Goal: Task Accomplishment & Management: Manage account settings

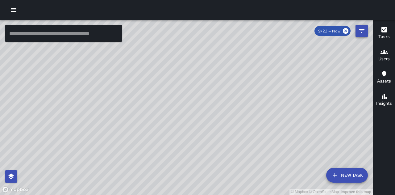
click at [366, 32] on button "Filters" at bounding box center [362, 31] width 12 height 12
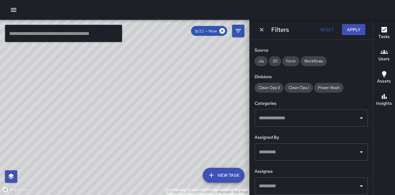
scroll to position [93, 0]
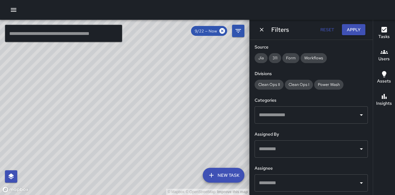
click at [309, 117] on input "text" at bounding box center [307, 115] width 99 height 12
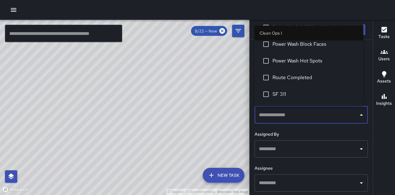
scroll to position [154, 0]
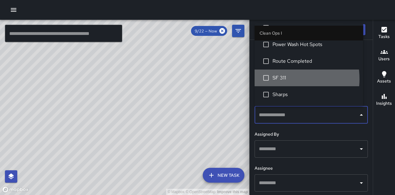
click at [276, 79] on span "SF 311" at bounding box center [316, 77] width 86 height 7
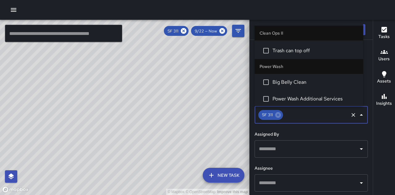
scroll to position [525, 0]
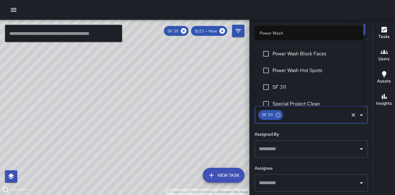
click at [274, 85] on span "SF 311" at bounding box center [316, 86] width 86 height 7
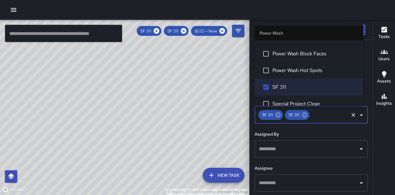
click at [382, 32] on icon "button" at bounding box center [385, 30] width 6 height 6
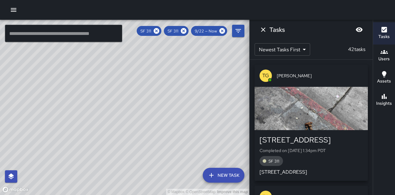
click at [139, 119] on div "© Mapbox © OpenStreetMap Improve this map" at bounding box center [125, 107] width 250 height 175
drag, startPoint x: 96, startPoint y: 103, endPoint x: 137, endPoint y: 117, distance: 42.3
click at [137, 117] on div "© Mapbox © OpenStreetMap Improve this map" at bounding box center [125, 107] width 250 height 175
drag, startPoint x: 227, startPoint y: 117, endPoint x: 168, endPoint y: 72, distance: 74.4
click at [171, 74] on div "© Mapbox © OpenStreetMap Improve this map" at bounding box center [125, 107] width 250 height 175
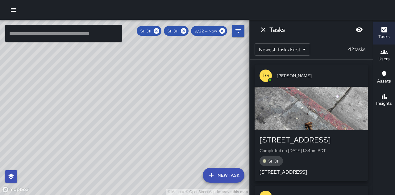
drag, startPoint x: 222, startPoint y: 139, endPoint x: 229, endPoint y: 57, distance: 82.8
click at [229, 58] on div "© Mapbox © OpenStreetMap Improve this map" at bounding box center [125, 107] width 250 height 175
drag, startPoint x: 231, startPoint y: 72, endPoint x: 176, endPoint y: 158, distance: 101.3
click at [176, 162] on div "© Mapbox © OpenStreetMap Improve this map" at bounding box center [125, 107] width 250 height 175
drag, startPoint x: 238, startPoint y: 107, endPoint x: 138, endPoint y: 75, distance: 104.6
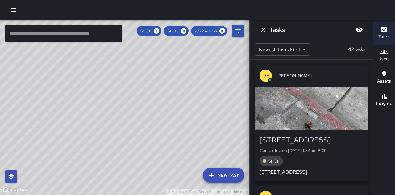
click at [138, 75] on div "© Mapbox © OpenStreetMap Improve this map" at bounding box center [125, 107] width 250 height 175
drag, startPoint x: 122, startPoint y: 103, endPoint x: 185, endPoint y: 121, distance: 65.6
click at [185, 121] on div "© Mapbox © OpenStreetMap Improve this map" at bounding box center [125, 107] width 250 height 175
drag, startPoint x: 84, startPoint y: 115, endPoint x: 131, endPoint y: 109, distance: 47.6
click at [131, 109] on div "© Mapbox © OpenStreetMap Improve this map" at bounding box center [125, 107] width 250 height 175
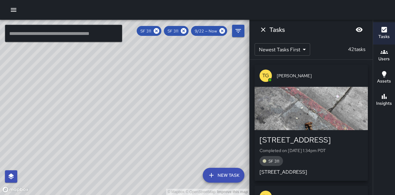
drag, startPoint x: 123, startPoint y: 99, endPoint x: 117, endPoint y: 115, distance: 17.4
click at [117, 115] on div "© Mapbox © OpenStreetMap Improve this map" at bounding box center [125, 107] width 250 height 175
drag, startPoint x: 150, startPoint y: 72, endPoint x: 151, endPoint y: 106, distance: 34.0
click at [151, 106] on div "© Mapbox © OpenStreetMap Improve this map" at bounding box center [125, 107] width 250 height 175
drag, startPoint x: 166, startPoint y: 80, endPoint x: 131, endPoint y: 12, distance: 76.9
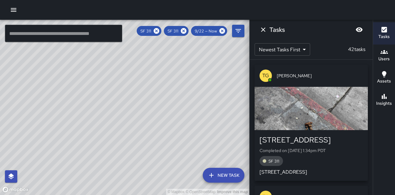
click at [132, 14] on div "© Mapbox © OpenStreetMap Improve this map ​ New Task SF 311 SF 311 9/22 — Now M…" at bounding box center [197, 97] width 395 height 195
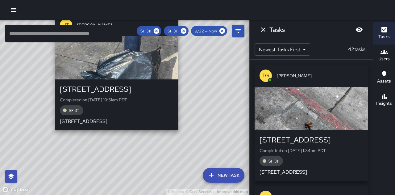
click at [163, 59] on div "button" at bounding box center [117, 57] width 124 height 43
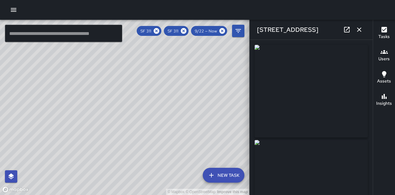
type input "**********"
click at [359, 31] on icon "button" at bounding box center [359, 29] width 7 height 7
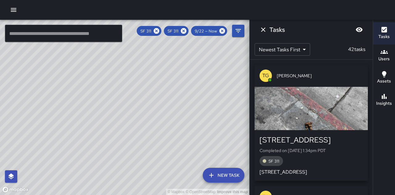
drag, startPoint x: 226, startPoint y: 100, endPoint x: 230, endPoint y: 97, distance: 4.8
click at [231, 96] on div "© Mapbox © OpenStreetMap Improve this map" at bounding box center [125, 107] width 250 height 175
drag, startPoint x: 137, startPoint y: 86, endPoint x: 145, endPoint y: 118, distance: 33.5
click at [145, 118] on div "© Mapbox © OpenStreetMap Improve this map" at bounding box center [125, 107] width 250 height 175
drag, startPoint x: 222, startPoint y: 137, endPoint x: 209, endPoint y: 134, distance: 13.6
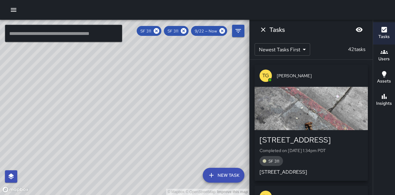
click at [209, 134] on div "© Mapbox © OpenStreetMap Improve this map" at bounding box center [125, 107] width 250 height 175
drag, startPoint x: 106, startPoint y: 131, endPoint x: 209, endPoint y: 165, distance: 108.8
click at [209, 165] on div "© Mapbox © OpenStreetMap Improve this map" at bounding box center [125, 107] width 250 height 175
drag, startPoint x: 210, startPoint y: 158, endPoint x: 185, endPoint y: 111, distance: 53.3
click at [189, 118] on div "© Mapbox © OpenStreetMap Improve this map" at bounding box center [125, 107] width 250 height 175
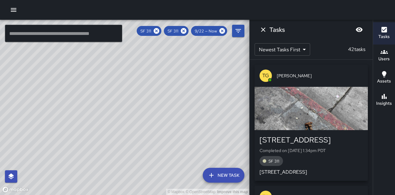
drag, startPoint x: 99, startPoint y: 74, endPoint x: 107, endPoint y: 89, distance: 16.6
click at [102, 102] on div "© Mapbox © OpenStreetMap Improve this map" at bounding box center [125, 107] width 250 height 175
drag, startPoint x: 90, startPoint y: 110, endPoint x: 120, endPoint y: 116, distance: 30.8
click at [118, 116] on div "© Mapbox © OpenStreetMap Improve this map" at bounding box center [125, 107] width 250 height 175
drag, startPoint x: 120, startPoint y: 116, endPoint x: 119, endPoint y: 111, distance: 5.7
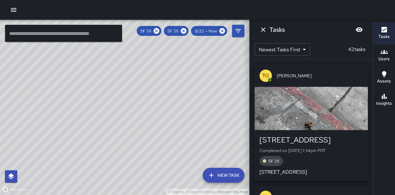
click at [120, 116] on div "© Mapbox © OpenStreetMap Improve this map" at bounding box center [125, 107] width 250 height 175
drag, startPoint x: 123, startPoint y: 113, endPoint x: 141, endPoint y: 70, distance: 47.2
click at [141, 70] on div "© Mapbox © OpenStreetMap Improve this map" at bounding box center [125, 107] width 250 height 175
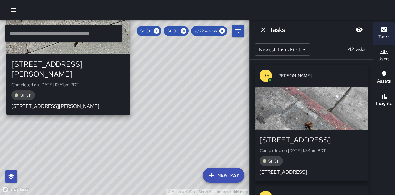
click at [65, 103] on p "[STREET_ADDRESS][PERSON_NAME]" at bounding box center [68, 106] width 114 height 7
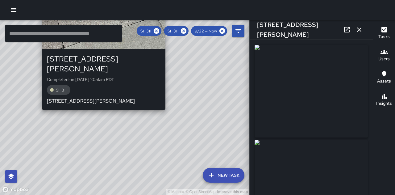
type input "**********"
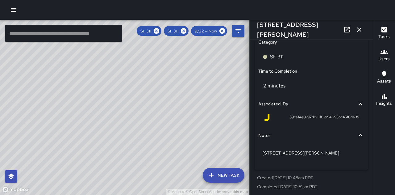
scroll to position [443, 0]
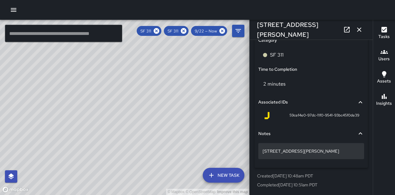
click at [266, 151] on p "[STREET_ADDRESS][PERSON_NAME]" at bounding box center [311, 151] width 97 height 6
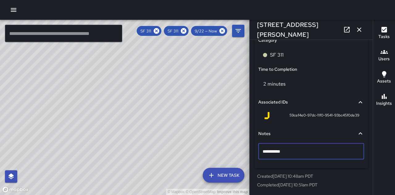
type textarea "**********"
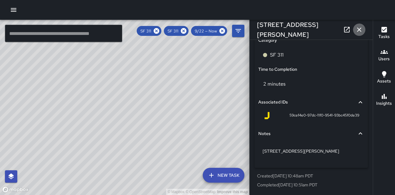
click at [360, 31] on icon "button" at bounding box center [359, 29] width 7 height 7
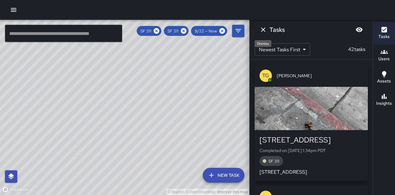
click at [264, 30] on icon "Dismiss" at bounding box center [263, 29] width 7 height 7
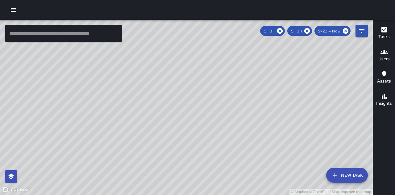
drag, startPoint x: 312, startPoint y: 172, endPoint x: 193, endPoint y: 108, distance: 134.9
click at [193, 108] on div "© Mapbox © OpenStreetMap Improve this map" at bounding box center [186, 107] width 373 height 175
drag, startPoint x: 228, startPoint y: 70, endPoint x: 227, endPoint y: 131, distance: 60.9
click at [227, 131] on div "© Mapbox © OpenStreetMap Improve this map" at bounding box center [186, 107] width 373 height 175
drag, startPoint x: 74, startPoint y: 99, endPoint x: 140, endPoint y: 82, distance: 68.8
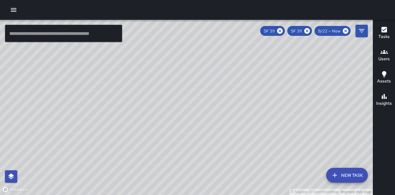
click at [140, 82] on div "© Mapbox © OpenStreetMap Improve this map" at bounding box center [186, 107] width 373 height 175
drag, startPoint x: 107, startPoint y: 89, endPoint x: 107, endPoint y: 96, distance: 7.4
click at [107, 89] on div "© Mapbox © OpenStreetMap Improve this map" at bounding box center [186, 107] width 373 height 175
drag, startPoint x: 184, startPoint y: 114, endPoint x: 246, endPoint y: 114, distance: 62.4
click at [260, 114] on div "© Mapbox © OpenStreetMap Improve this map" at bounding box center [186, 107] width 373 height 175
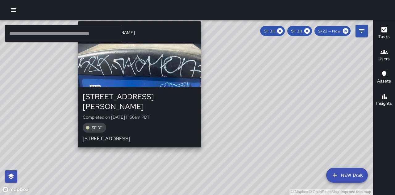
click at [159, 86] on div "button" at bounding box center [140, 65] width 124 height 43
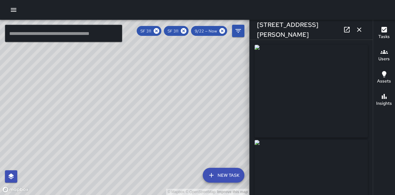
type input "**********"
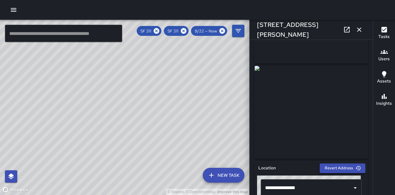
scroll to position [62, 0]
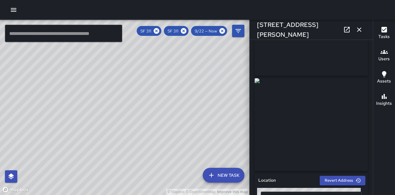
click at [358, 29] on icon "button" at bounding box center [359, 29] width 7 height 7
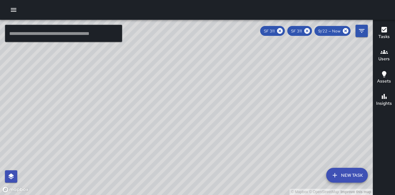
drag, startPoint x: 158, startPoint y: 80, endPoint x: 213, endPoint y: 112, distance: 63.5
click at [213, 112] on div "© Mapbox © OpenStreetMap Improve this map" at bounding box center [186, 107] width 373 height 175
drag, startPoint x: 203, startPoint y: 57, endPoint x: 195, endPoint y: 80, distance: 24.9
click at [195, 80] on div "© Mapbox © OpenStreetMap Improve this map" at bounding box center [186, 107] width 373 height 175
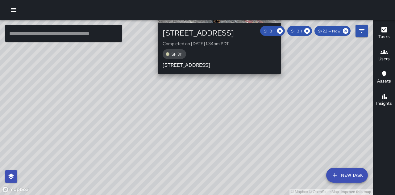
click at [257, 65] on p "[STREET_ADDRESS]" at bounding box center [220, 64] width 114 height 7
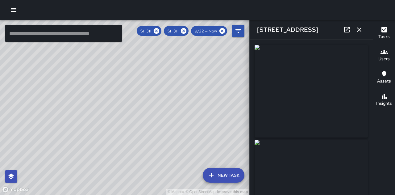
type input "**********"
click at [360, 28] on icon "button" at bounding box center [359, 29] width 7 height 7
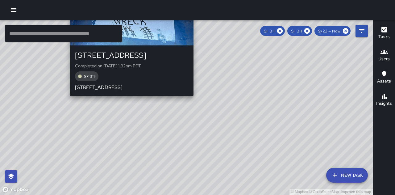
click at [179, 71] on div "[STREET_ADDRESS] Completed on [DATE] 1:32pm PDT SF 311 [STREET_ADDRESS]" at bounding box center [132, 70] width 114 height 41
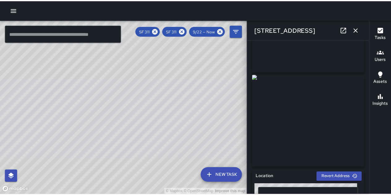
scroll to position [0, 0]
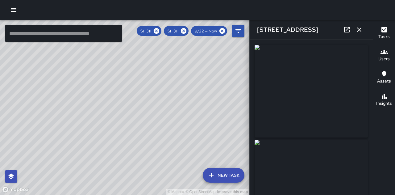
click at [359, 30] on icon "button" at bounding box center [359, 29] width 7 height 7
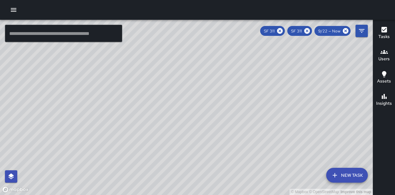
drag, startPoint x: 93, startPoint y: 101, endPoint x: 204, endPoint y: 115, distance: 111.4
click at [196, 115] on div "© Mapbox © OpenStreetMap Improve this map" at bounding box center [186, 107] width 373 height 175
drag, startPoint x: 83, startPoint y: 130, endPoint x: 122, endPoint y: 103, distance: 47.5
click at [122, 103] on div "© Mapbox © OpenStreetMap Improve this map" at bounding box center [186, 107] width 373 height 175
drag, startPoint x: 281, startPoint y: 122, endPoint x: 262, endPoint y: 157, distance: 40.3
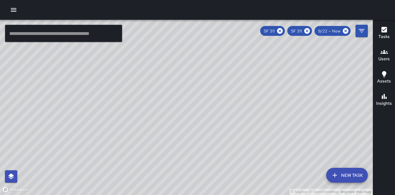
drag, startPoint x: 262, startPoint y: 157, endPoint x: 233, endPoint y: 73, distance: 88.9
click at [233, 73] on div "© Mapbox © OpenStreetMap Improve this map" at bounding box center [186, 107] width 373 height 175
click at [315, 65] on div "© Mapbox © OpenStreetMap Improve this map" at bounding box center [186, 107] width 373 height 175
drag, startPoint x: 261, startPoint y: 90, endPoint x: 257, endPoint y: 123, distance: 32.4
click at [257, 123] on div "© Mapbox © OpenStreetMap Improve this map" at bounding box center [186, 107] width 373 height 175
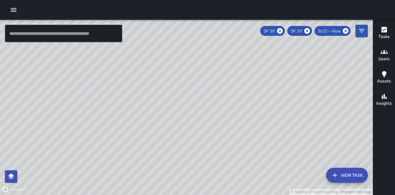
drag, startPoint x: 132, startPoint y: 87, endPoint x: 155, endPoint y: 97, distance: 24.8
click at [155, 97] on div "© Mapbox © OpenStreetMap Improve this map" at bounding box center [186, 107] width 373 height 175
drag, startPoint x: 101, startPoint y: 90, endPoint x: 130, endPoint y: 128, distance: 47.8
click at [130, 128] on div "© Mapbox © OpenStreetMap Improve this map" at bounding box center [186, 107] width 373 height 175
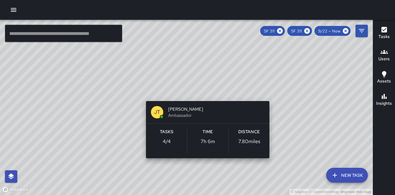
click at [207, 93] on div "© Mapbox © OpenStreetMap Improve this map [PERSON_NAME] Ambassador Tasks 4 / 4 …" at bounding box center [186, 107] width 373 height 175
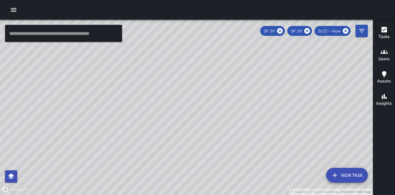
drag, startPoint x: 122, startPoint y: 72, endPoint x: 302, endPoint y: 169, distance: 204.8
click at [302, 169] on div "© Mapbox © OpenStreetMap Improve this map" at bounding box center [186, 107] width 373 height 175
drag, startPoint x: 174, startPoint y: 90, endPoint x: 287, endPoint y: 170, distance: 138.0
click at [287, 170] on div "© Mapbox © OpenStreetMap Improve this map" at bounding box center [186, 107] width 373 height 175
drag, startPoint x: 137, startPoint y: 100, endPoint x: 209, endPoint y: 96, distance: 72.1
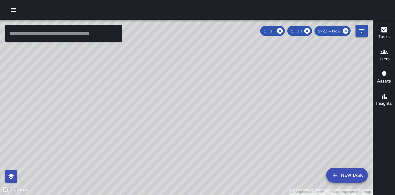
click at [218, 94] on div "© Mapbox © OpenStreetMap Improve this map" at bounding box center [186, 107] width 373 height 175
drag, startPoint x: 87, startPoint y: 58, endPoint x: 148, endPoint y: 109, distance: 78.9
click at [148, 109] on div "© Mapbox © OpenStreetMap Improve this map" at bounding box center [186, 107] width 373 height 175
click at [124, 50] on div "© Mapbox © OpenStreetMap Improve this map" at bounding box center [186, 107] width 373 height 175
click at [78, 114] on div "© Mapbox © OpenStreetMap Improve this map" at bounding box center [186, 107] width 373 height 175
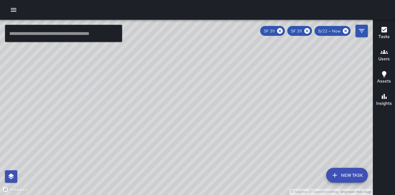
drag, startPoint x: 264, startPoint y: 104, endPoint x: 194, endPoint y: 175, distance: 100.0
click at [194, 175] on div "© Mapbox © OpenStreetMap Improve this map" at bounding box center [186, 107] width 373 height 175
drag, startPoint x: 289, startPoint y: 147, endPoint x: 279, endPoint y: 103, distance: 44.7
click at [279, 103] on div "© Mapbox © OpenStreetMap Improve this map" at bounding box center [186, 107] width 373 height 175
drag, startPoint x: 275, startPoint y: 82, endPoint x: 259, endPoint y: 136, distance: 55.9
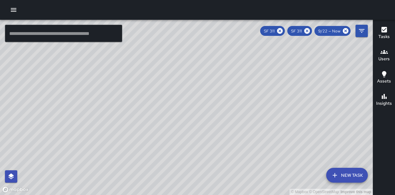
click at [259, 136] on div "© Mapbox © OpenStreetMap Improve this map" at bounding box center [186, 107] width 373 height 175
drag, startPoint x: 261, startPoint y: 163, endPoint x: 278, endPoint y: 138, distance: 30.5
click at [278, 138] on div "© Mapbox © OpenStreetMap Improve this map" at bounding box center [186, 107] width 373 height 175
click at [17, 7] on icon "button" at bounding box center [13, 9] width 7 height 7
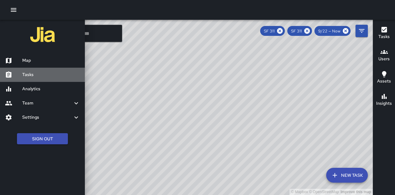
click at [35, 77] on h6 "Tasks" at bounding box center [51, 74] width 58 height 7
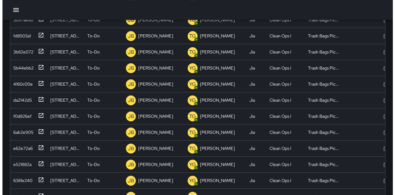
scroll to position [135, 0]
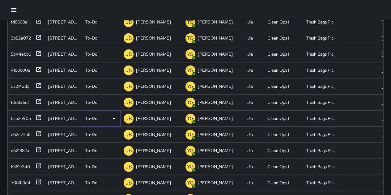
click at [96, 118] on p "To-Do" at bounding box center [91, 118] width 12 height 6
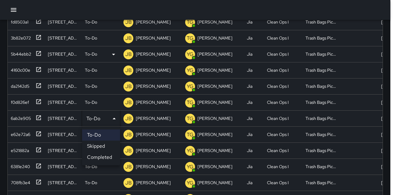
drag, startPoint x: 379, startPoint y: 77, endPoint x: 376, endPoint y: 55, distance: 22.4
click at [376, 55] on div at bounding box center [197, 97] width 395 height 195
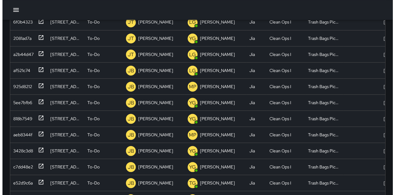
scroll to position [470, 0]
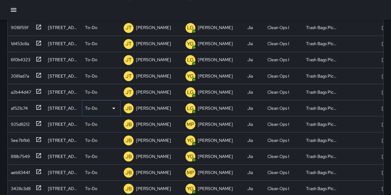
click at [86, 107] on p "To-Do" at bounding box center [91, 108] width 12 height 6
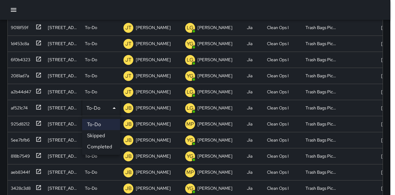
click at [86, 107] on div at bounding box center [197, 97] width 395 height 195
drag, startPoint x: 381, startPoint y: 89, endPoint x: 382, endPoint y: 47, distance: 41.4
click at [382, 47] on div at bounding box center [197, 97] width 395 height 195
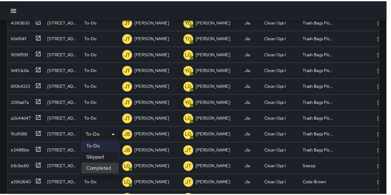
scroll to position [0, 0]
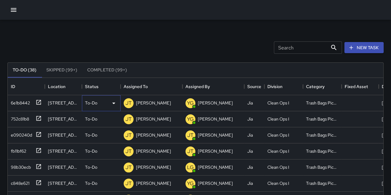
click at [95, 102] on p "To-Do" at bounding box center [91, 103] width 12 height 6
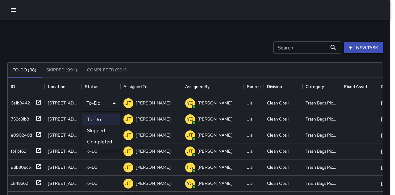
click at [95, 102] on div at bounding box center [197, 97] width 395 height 195
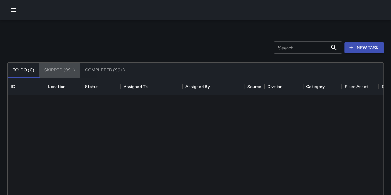
click at [67, 71] on button "Skipped (99+)" at bounding box center [59, 70] width 41 height 15
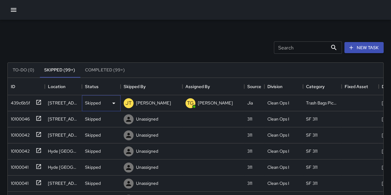
click at [100, 102] on p "Skipped" at bounding box center [93, 103] width 16 height 6
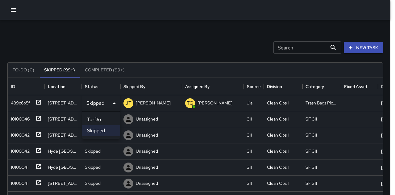
click at [107, 123] on li "To-Do" at bounding box center [101, 119] width 38 height 11
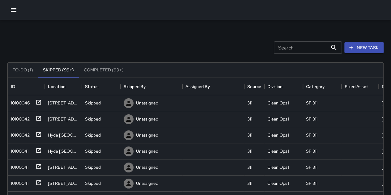
click at [30, 70] on button "To-Do (1)" at bounding box center [23, 70] width 30 height 15
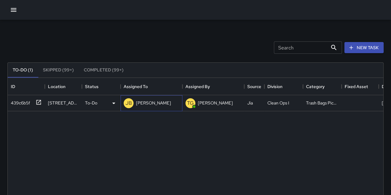
click at [153, 107] on div "[PERSON_NAME] [PERSON_NAME]" at bounding box center [147, 103] width 50 height 12
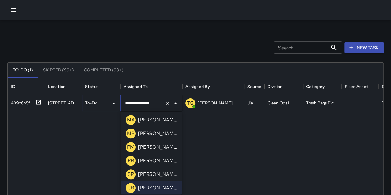
click at [94, 102] on p "To-Do" at bounding box center [91, 103] width 12 height 6
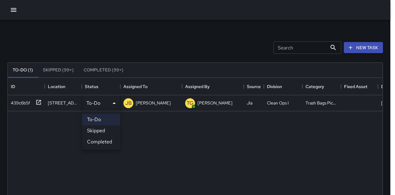
click at [97, 140] on li "Completed" at bounding box center [101, 141] width 38 height 11
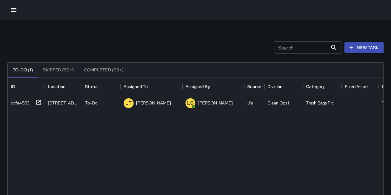
click at [14, 13] on icon "button" at bounding box center [13, 9] width 7 height 7
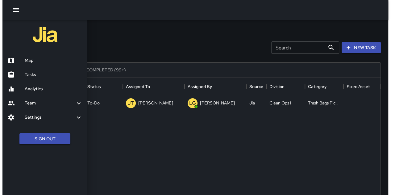
scroll to position [5, 5]
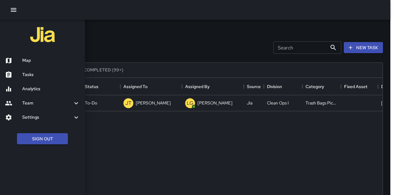
click at [38, 65] on div "Map" at bounding box center [42, 60] width 85 height 14
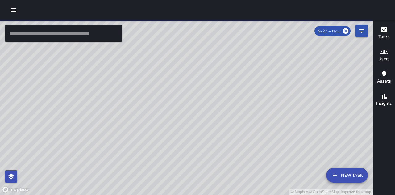
drag, startPoint x: 315, startPoint y: 160, endPoint x: 301, endPoint y: 137, distance: 27.2
click at [302, 137] on div "© Mapbox © OpenStreetMap Improve this map" at bounding box center [186, 107] width 373 height 175
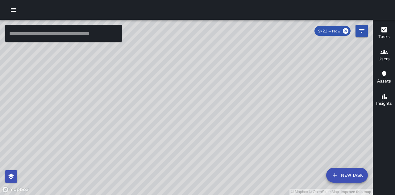
drag, startPoint x: 302, startPoint y: 159, endPoint x: 298, endPoint y: 107, distance: 52.1
click at [298, 109] on div "© Mapbox © OpenStreetMap Improve this map" at bounding box center [186, 107] width 373 height 175
